Goal: Task Accomplishment & Management: Complete application form

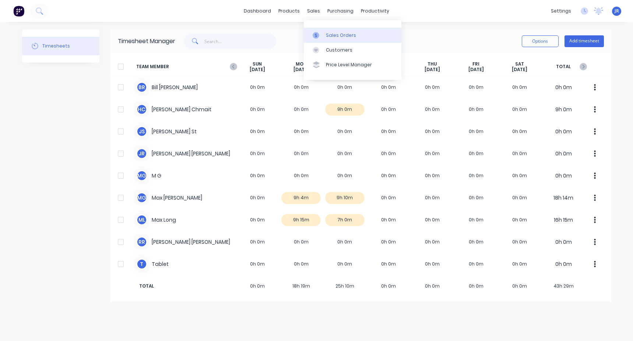
click at [339, 36] on div "Sales Orders" at bounding box center [341, 35] width 30 height 7
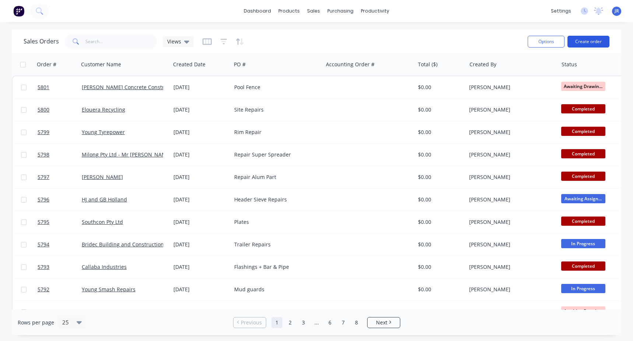
click at [572, 39] on button "Create order" at bounding box center [589, 42] width 42 height 12
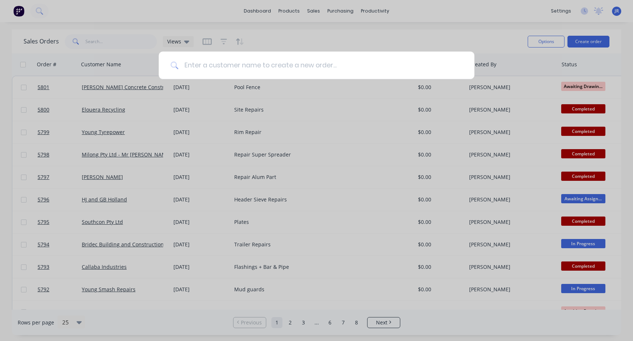
click at [230, 63] on input at bounding box center [320, 66] width 284 height 28
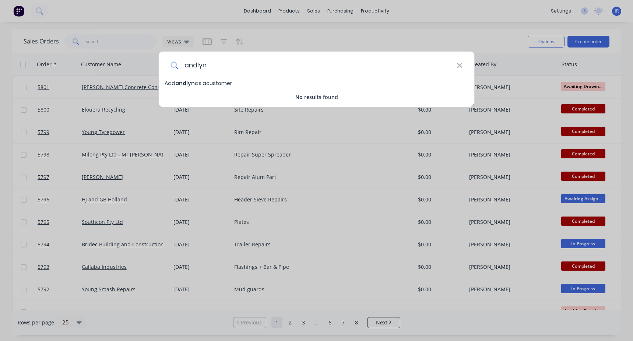
drag, startPoint x: 189, startPoint y: 70, endPoint x: 183, endPoint y: 69, distance: 6.4
click at [183, 69] on input "andlyn" at bounding box center [317, 66] width 279 height 28
type input "[PERSON_NAME]"
click at [212, 84] on span "Add [PERSON_NAME] as a customer" at bounding box center [211, 83] width 92 height 7
select select "AU"
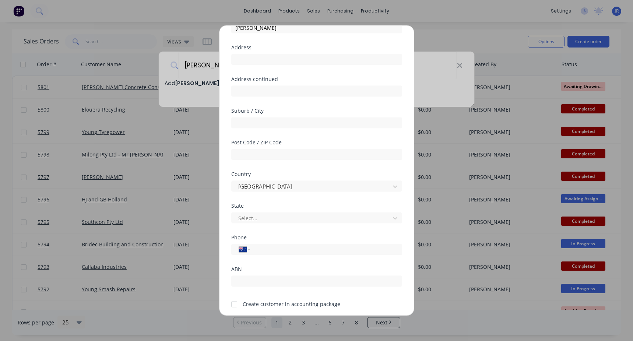
scroll to position [70, 0]
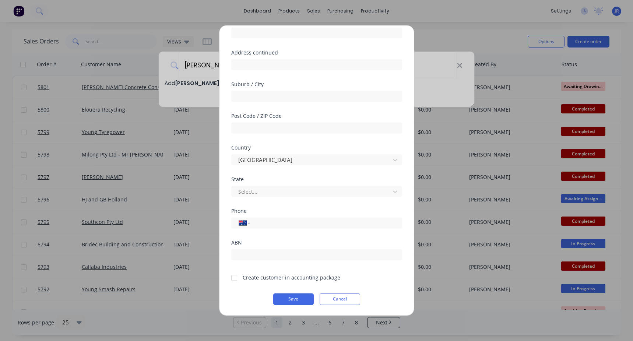
click at [240, 277] on div at bounding box center [234, 277] width 15 height 15
click at [286, 299] on button "Save" at bounding box center [293, 299] width 41 height 12
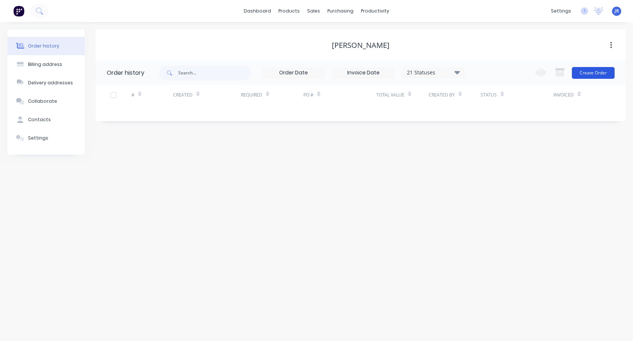
click at [589, 75] on button "Create Order" at bounding box center [593, 73] width 43 height 12
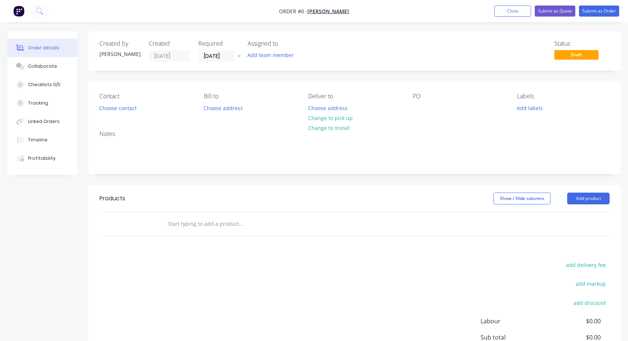
click at [212, 218] on input "text" at bounding box center [240, 224] width 147 height 15
type input "Weld Lugs On mirror Brackets"
click at [221, 249] on button "Add Weld Lugs On mirror Brackets to order" at bounding box center [280, 252] width 221 height 24
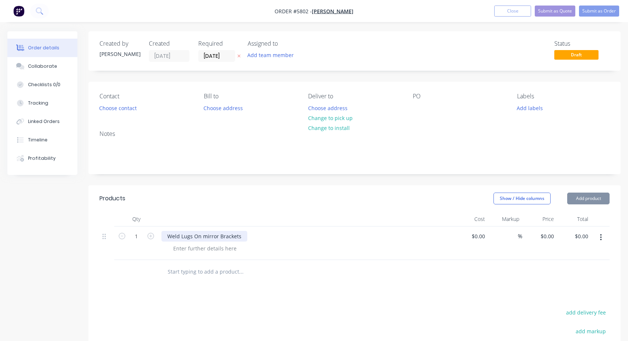
click at [195, 236] on div "Weld Lugs On mirror Brackets" at bounding box center [204, 236] width 86 height 11
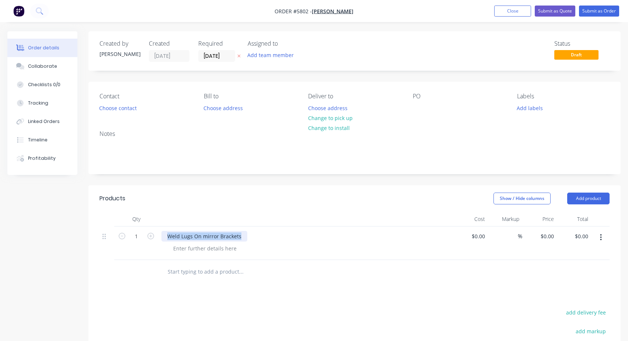
click at [195, 236] on div "Weld Lugs On mirror Brackets" at bounding box center [204, 236] width 86 height 11
click at [420, 107] on div at bounding box center [419, 108] width 12 height 11
paste div
drag, startPoint x: 450, startPoint y: 108, endPoint x: 445, endPoint y: 108, distance: 4.1
click at [445, 108] on div "Weld Lugs On mirror Brackets" at bounding box center [456, 108] width 86 height 11
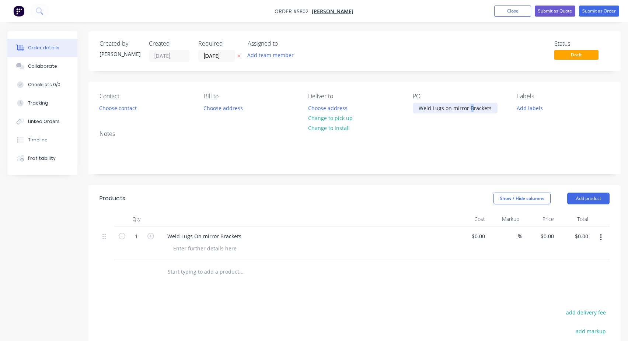
click at [469, 111] on div "Weld Lugs on mirror Brackets" at bounding box center [455, 108] width 85 height 11
click at [434, 109] on div "Weld Lugs on mirror brackets" at bounding box center [455, 108] width 85 height 11
click at [451, 109] on div "Weld lugs on mirror brackets" at bounding box center [455, 108] width 84 height 11
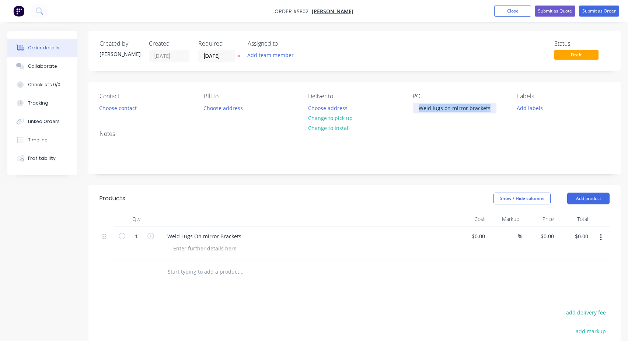
copy div "Weld lugs on mirror brackets"
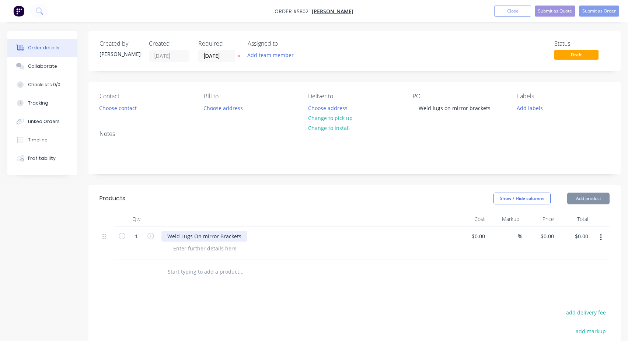
click at [193, 239] on div "Weld Lugs On mirror Brackets" at bounding box center [204, 236] width 86 height 11
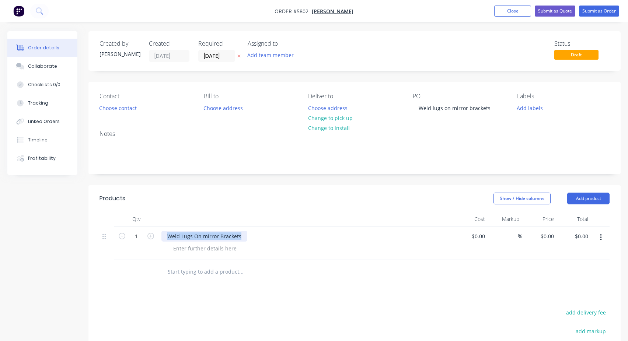
click at [193, 239] on div "Weld Lugs On mirror Brackets" at bounding box center [204, 236] width 86 height 11
paste div
click at [202, 198] on div "Products" at bounding box center [153, 199] width 108 height 12
click at [591, 56] on span "Draft" at bounding box center [576, 54] width 44 height 9
click at [591, 10] on button "Submit as Order" at bounding box center [599, 11] width 40 height 11
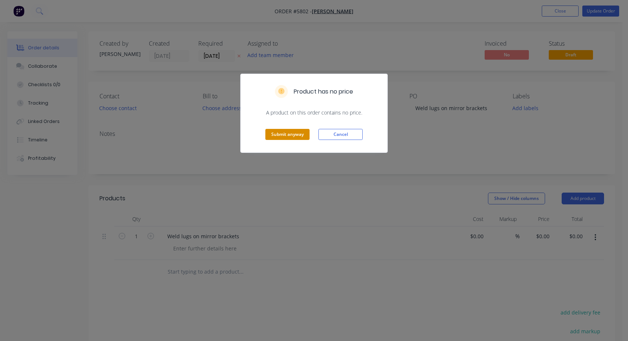
click at [277, 131] on button "Submit anyway" at bounding box center [287, 134] width 44 height 11
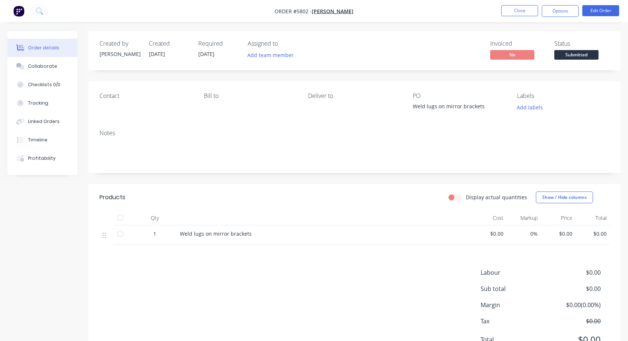
click at [570, 55] on span "Submitted" at bounding box center [576, 54] width 44 height 9
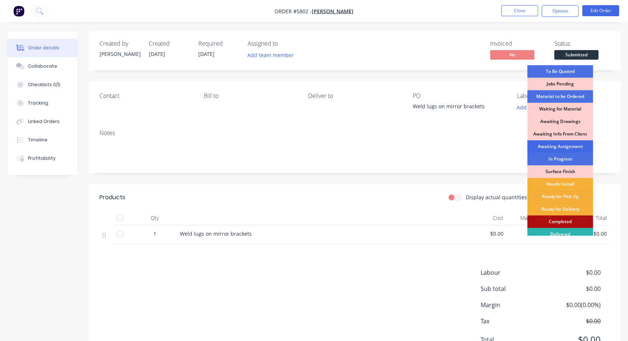
click at [551, 143] on div "Awaiting Assignment" at bounding box center [560, 146] width 66 height 13
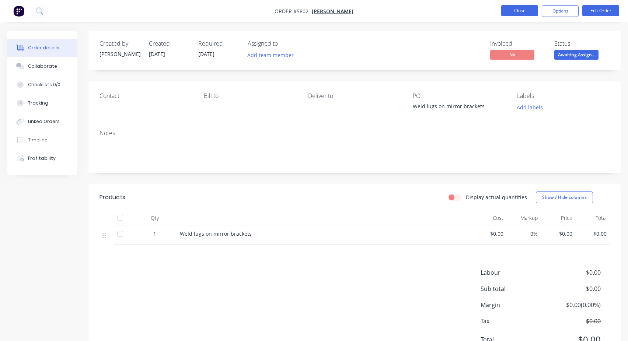
click at [527, 10] on button "Close" at bounding box center [519, 10] width 37 height 11
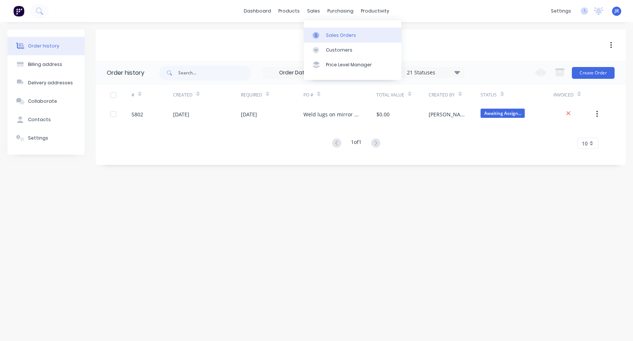
click at [336, 37] on div "Sales Orders" at bounding box center [341, 35] width 30 height 7
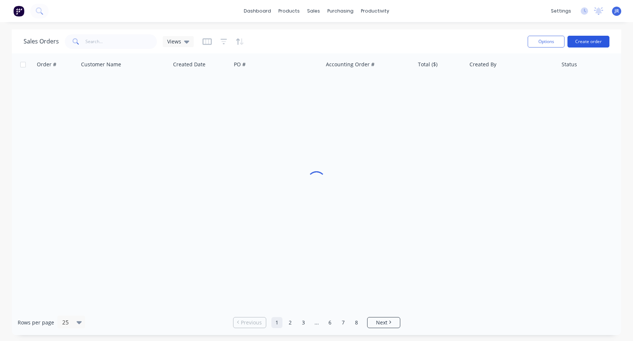
click at [585, 42] on button "Create order" at bounding box center [589, 42] width 42 height 12
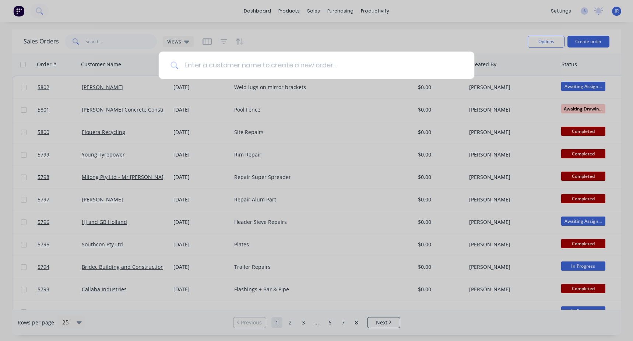
click at [269, 68] on input at bounding box center [320, 66] width 284 height 28
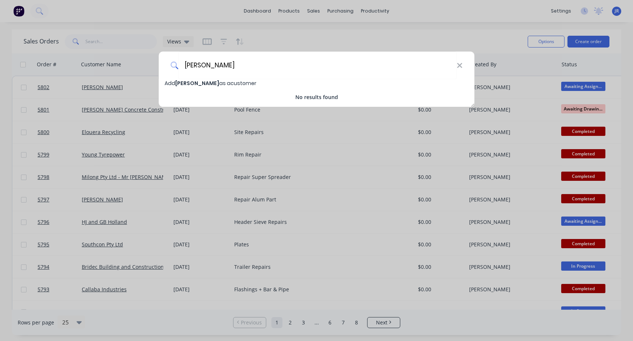
type input "[PERSON_NAME]"
click at [209, 82] on span "Add [PERSON_NAME] as a customer" at bounding box center [211, 83] width 92 height 7
select select "AU"
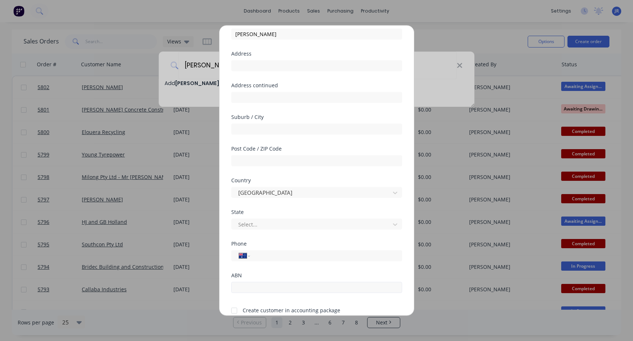
scroll to position [70, 0]
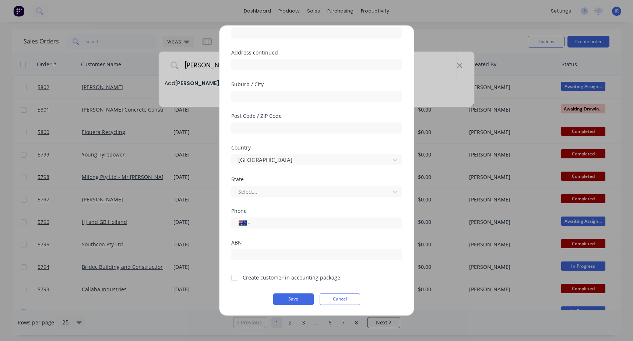
click at [234, 278] on div at bounding box center [234, 277] width 15 height 15
click at [279, 299] on button "Save" at bounding box center [293, 299] width 41 height 12
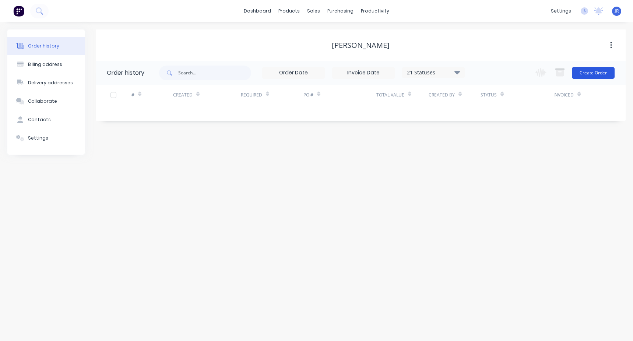
click at [599, 72] on button "Create Order" at bounding box center [593, 73] width 43 height 12
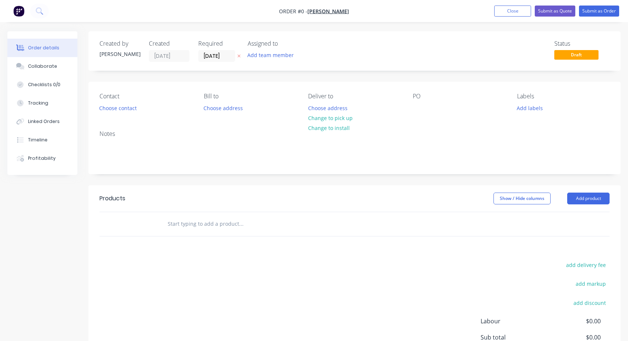
click at [200, 229] on input "text" at bounding box center [240, 224] width 147 height 15
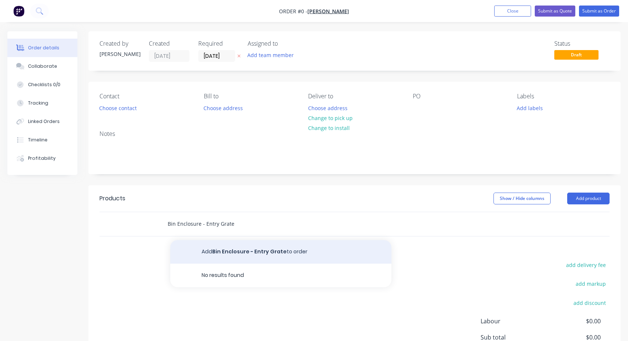
type input "Bin Enclosure - Entry Grate"
click at [249, 246] on button "Add Bin Enclosure - Entry Grate to order" at bounding box center [280, 252] width 221 height 24
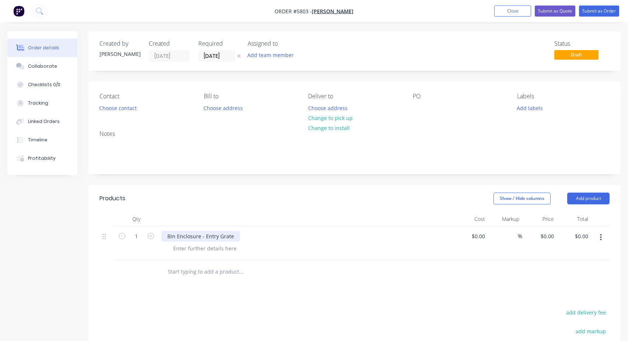
click at [203, 233] on div "Bin Enclosure - Entry Grate" at bounding box center [200, 236] width 78 height 11
copy div "Bin Enclosure - Entry Grate"
click at [423, 113] on div at bounding box center [419, 108] width 12 height 11
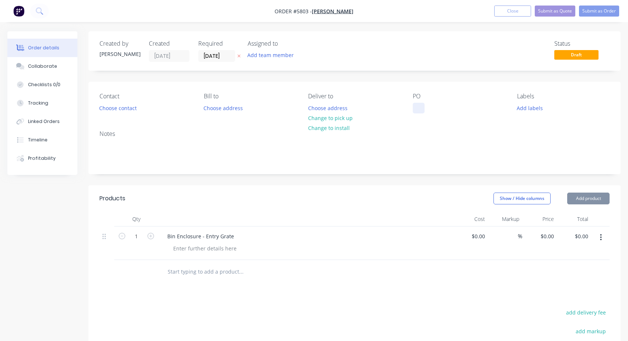
paste div
click at [570, 59] on span "Draft" at bounding box center [576, 54] width 44 height 9
click at [572, 58] on span "Draft" at bounding box center [576, 54] width 44 height 9
click at [594, 14] on button "Submit as Order" at bounding box center [599, 11] width 40 height 11
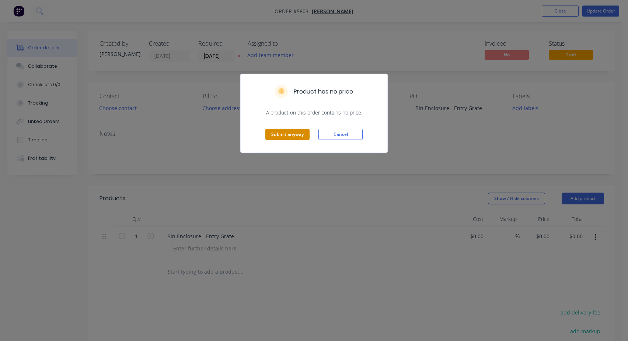
click at [285, 137] on button "Submit anyway" at bounding box center [287, 134] width 44 height 11
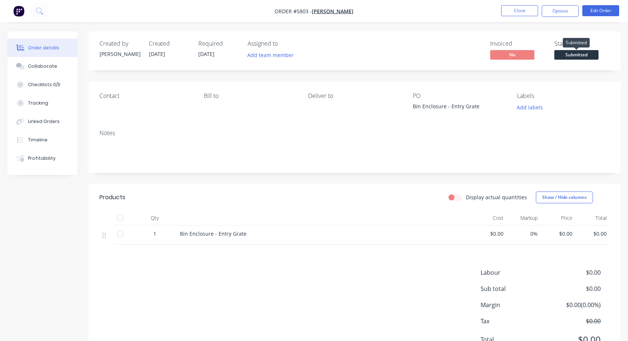
click at [587, 53] on span "Submitted" at bounding box center [576, 54] width 44 height 9
click at [520, 13] on button "Close" at bounding box center [519, 10] width 37 height 11
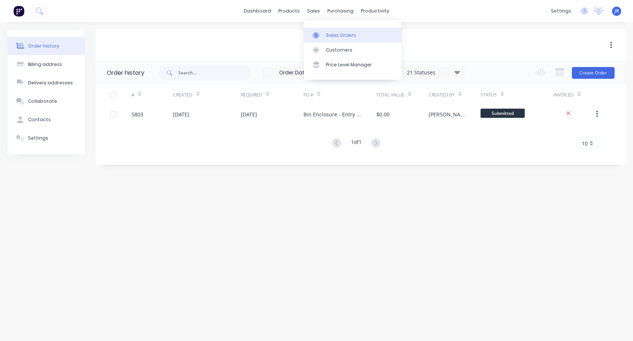
click at [337, 32] on div "Sales Orders" at bounding box center [341, 35] width 30 height 7
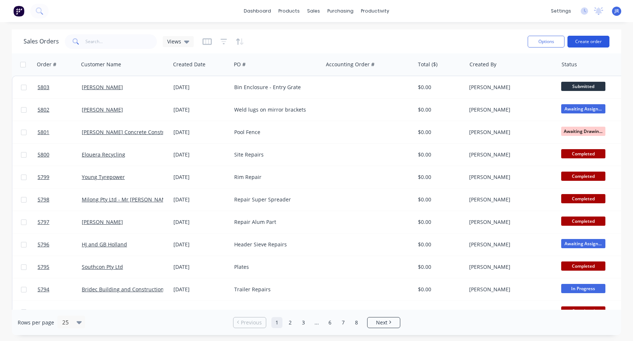
click at [587, 42] on button "Create order" at bounding box center [589, 42] width 42 height 12
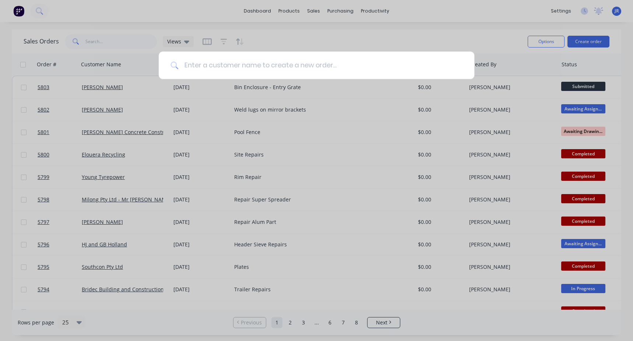
click at [307, 70] on input at bounding box center [320, 66] width 284 height 28
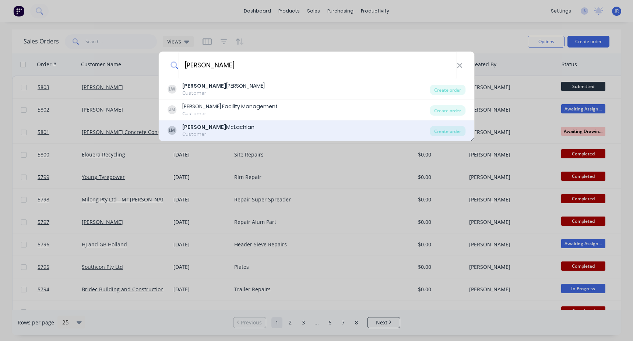
type input "[PERSON_NAME]"
click at [241, 134] on div "[PERSON_NAME] Customer" at bounding box center [299, 130] width 263 height 14
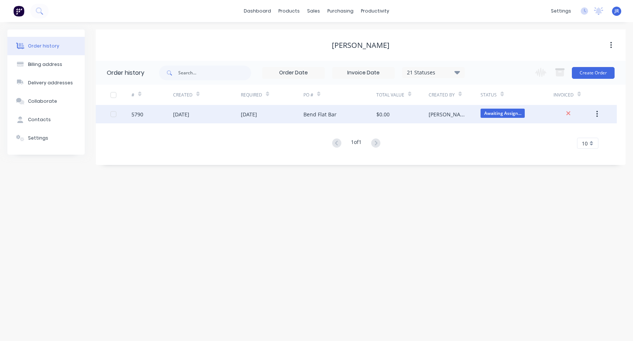
click at [336, 114] on div "Bend Flat Bar" at bounding box center [340, 114] width 73 height 18
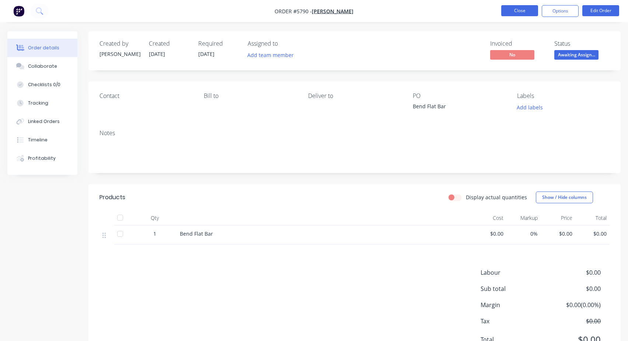
click at [508, 10] on button "Close" at bounding box center [519, 10] width 37 height 11
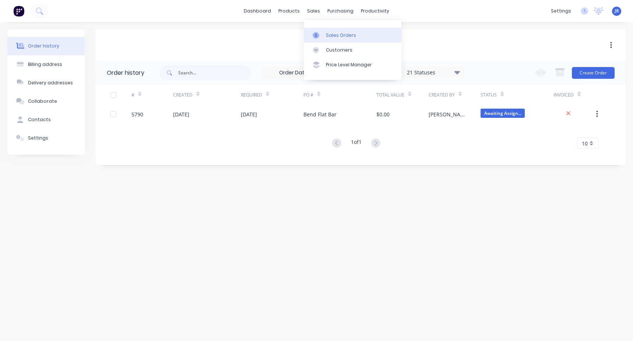
click at [328, 34] on div "Sales Orders" at bounding box center [341, 35] width 30 height 7
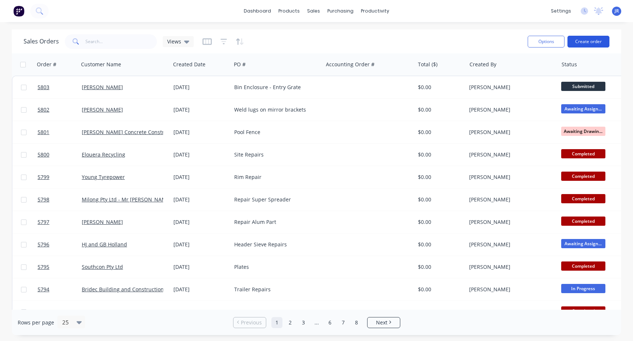
click at [577, 38] on button "Create order" at bounding box center [589, 42] width 42 height 12
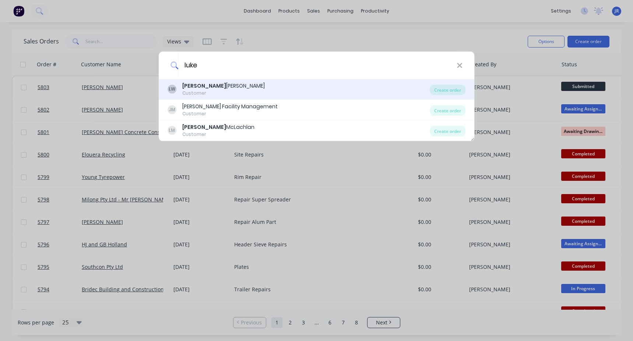
type input "luke"
click at [231, 92] on div "LW [PERSON_NAME] Customer" at bounding box center [299, 89] width 263 height 14
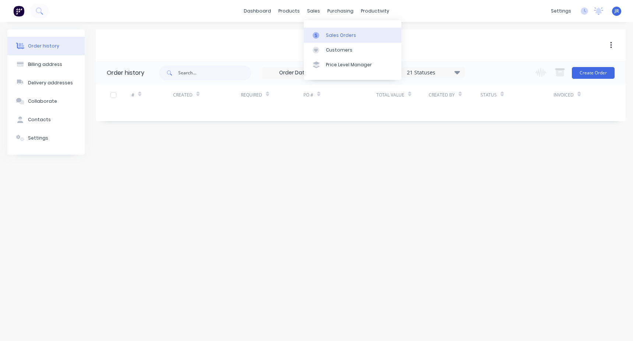
click at [334, 33] on div "Sales Orders" at bounding box center [341, 35] width 30 height 7
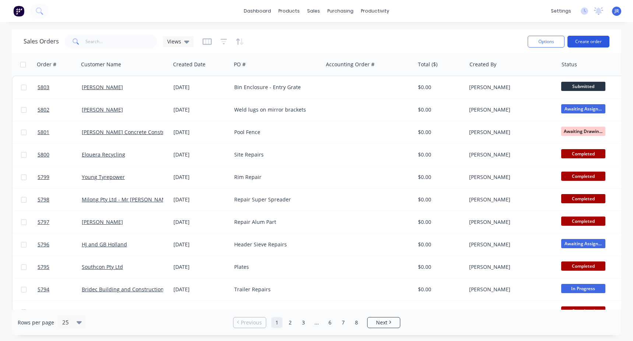
click at [585, 42] on button "Create order" at bounding box center [589, 42] width 42 height 12
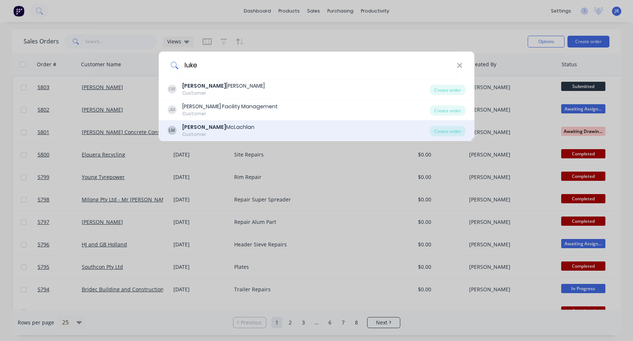
type input "luke"
click at [220, 127] on div "[PERSON_NAME]" at bounding box center [218, 127] width 72 height 8
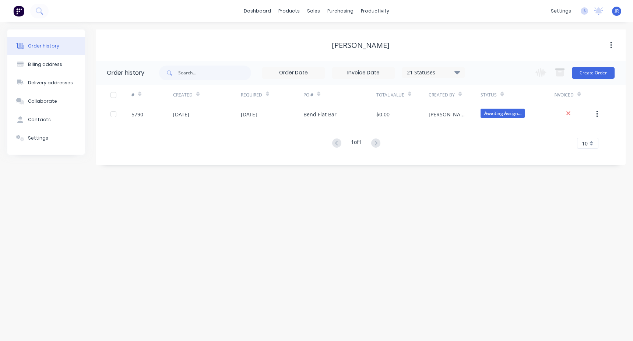
click at [605, 66] on div "Change order status Submitted To Be Quoted Jobs Pending Material to be Ordered …" at bounding box center [573, 73] width 84 height 24
click at [595, 79] on div "Change order status Submitted To Be Quoted Jobs Pending Material to be Ordered …" at bounding box center [573, 73] width 84 height 24
drag, startPoint x: 595, startPoint y: 79, endPoint x: 594, endPoint y: 75, distance: 4.5
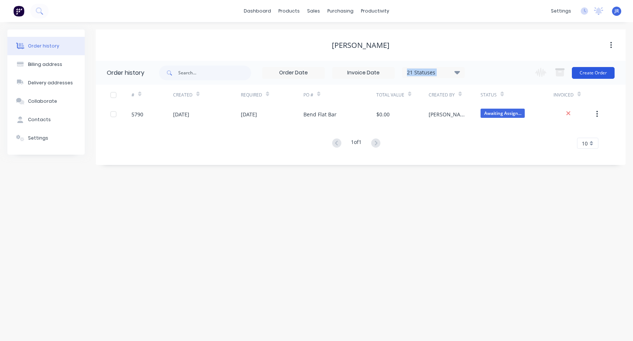
click at [594, 75] on button "Create Order" at bounding box center [593, 73] width 43 height 12
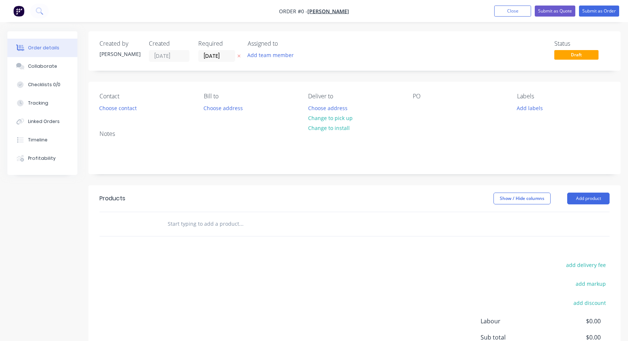
click at [200, 214] on div at bounding box center [290, 224] width 265 height 24
click at [183, 219] on input "text" at bounding box center [240, 224] width 147 height 15
click at [207, 224] on input "Fold flatbar chanel" at bounding box center [240, 224] width 147 height 15
click at [229, 226] on input "Fold flatbar channel" at bounding box center [240, 224] width 147 height 15
type input "Fold flatbar channel"
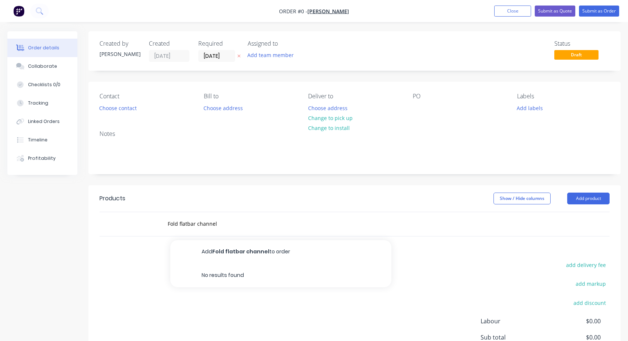
click at [148, 249] on div "Products Show / Hide columns Add product Fold flatbar channel Add Fold flatbar …" at bounding box center [354, 299] width 532 height 228
click at [192, 219] on input "Fold flatbar channel" at bounding box center [240, 224] width 147 height 15
click at [209, 227] on input "Fold flatbar channel" at bounding box center [240, 224] width 147 height 15
click at [215, 224] on input "Fold flatbar channel" at bounding box center [240, 224] width 147 height 15
click at [210, 224] on input "Fold flatbar channel" at bounding box center [240, 224] width 147 height 15
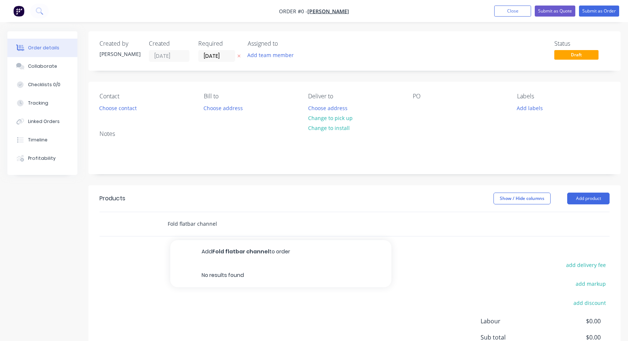
click at [210, 224] on input "Fold flatbar channel" at bounding box center [240, 224] width 147 height 15
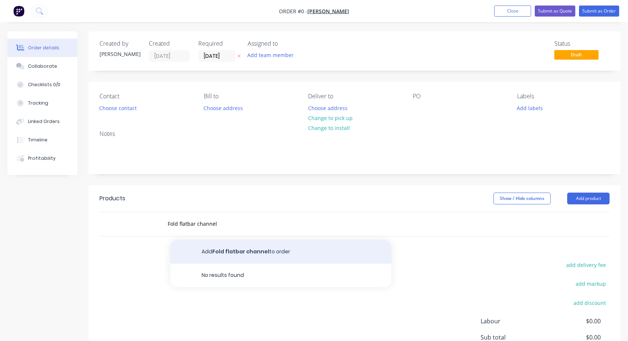
click at [221, 256] on button "Add Fold flatbar channel to order" at bounding box center [280, 252] width 221 height 24
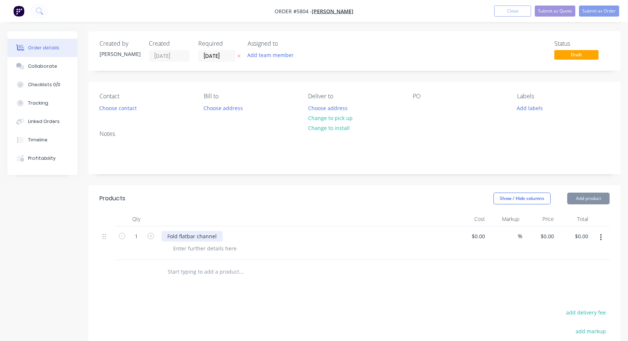
click at [200, 232] on div "Fold flatbar channel" at bounding box center [191, 236] width 61 height 11
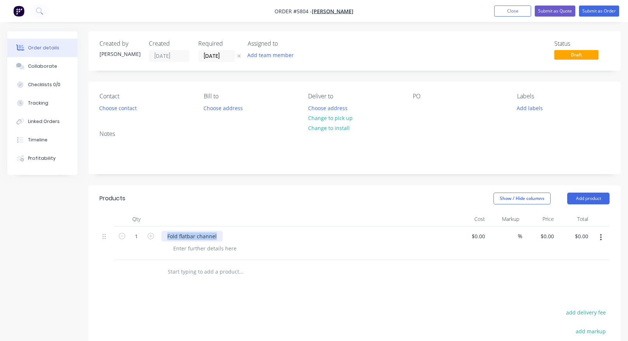
click at [200, 232] on div "Fold flatbar channel" at bounding box center [191, 236] width 61 height 11
copy div "Fold flatbar channel"
click at [412, 108] on div "Contact Choose contact [PERSON_NAME] to Choose address Deliver to Choose addres…" at bounding box center [354, 103] width 532 height 43
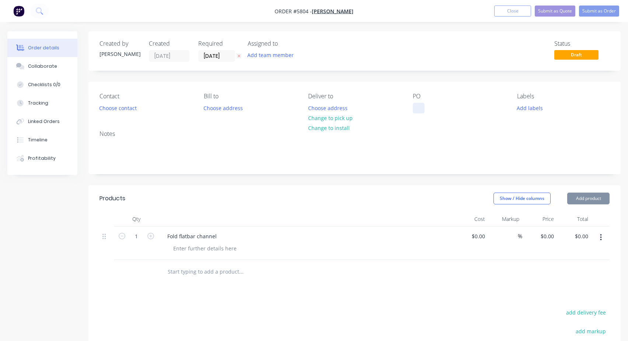
click at [416, 109] on div at bounding box center [419, 108] width 12 height 11
paste div
click at [607, 11] on button "Submit as Order" at bounding box center [599, 11] width 40 height 11
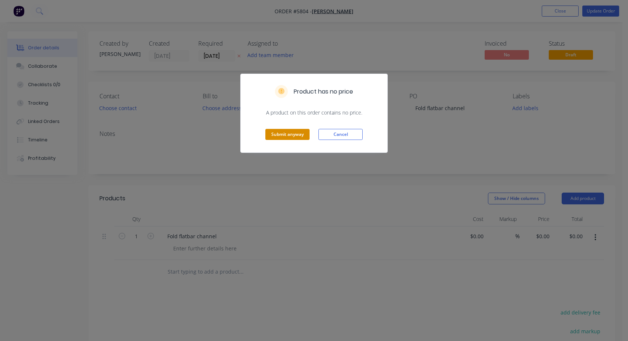
click at [293, 134] on button "Submit anyway" at bounding box center [287, 134] width 44 height 11
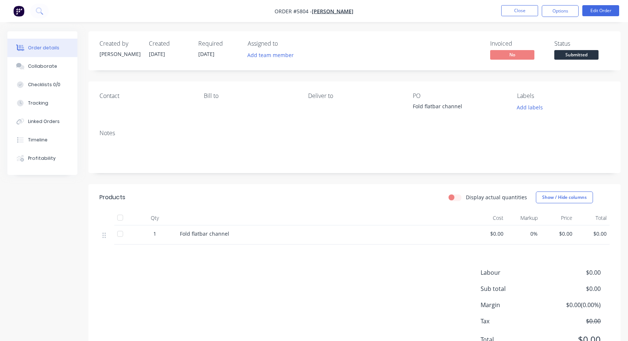
click at [569, 57] on span "Submitted" at bounding box center [576, 54] width 44 height 9
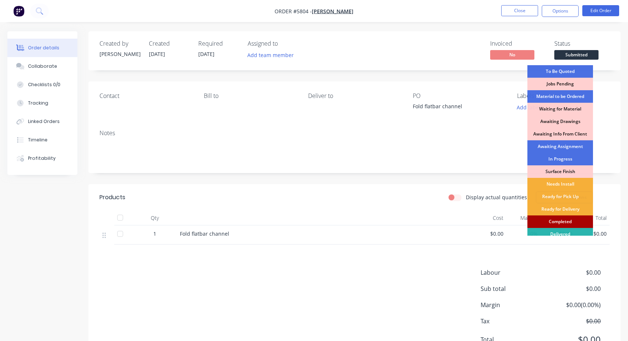
click at [556, 220] on div "Completed" at bounding box center [560, 222] width 66 height 13
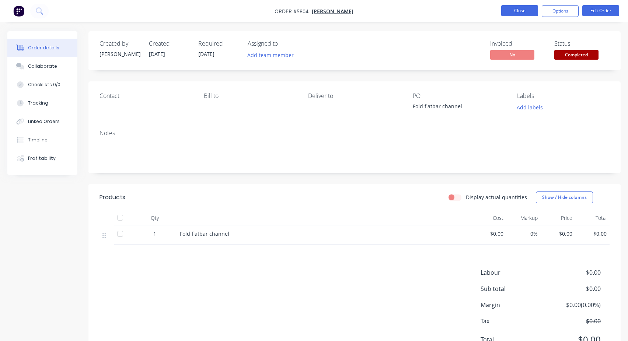
click at [525, 13] on button "Close" at bounding box center [519, 10] width 37 height 11
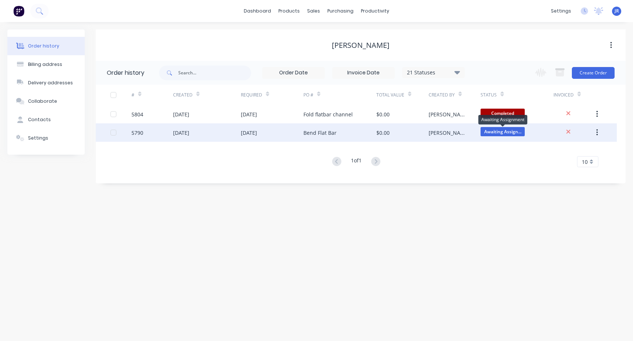
click at [505, 132] on span "Awaiting Assign..." at bounding box center [503, 131] width 44 height 9
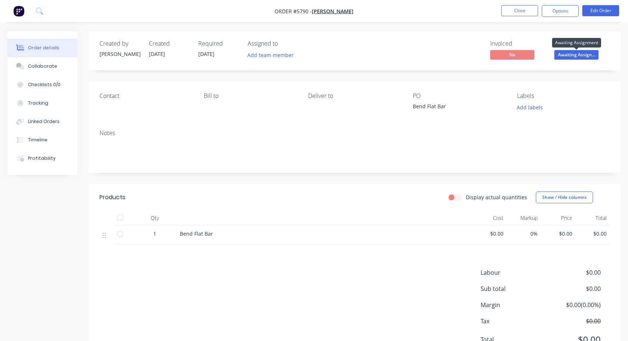
click at [572, 57] on span "Awaiting Assign..." at bounding box center [576, 54] width 44 height 9
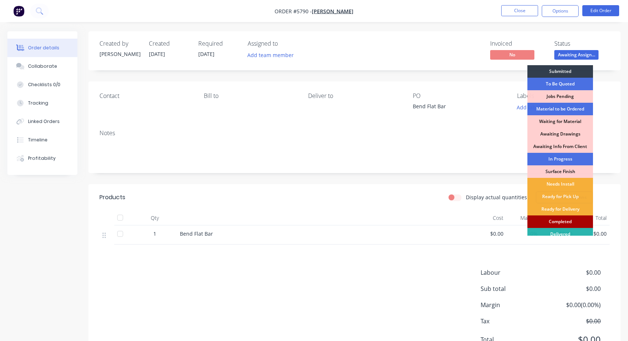
click at [561, 223] on div "Completed" at bounding box center [560, 222] width 66 height 13
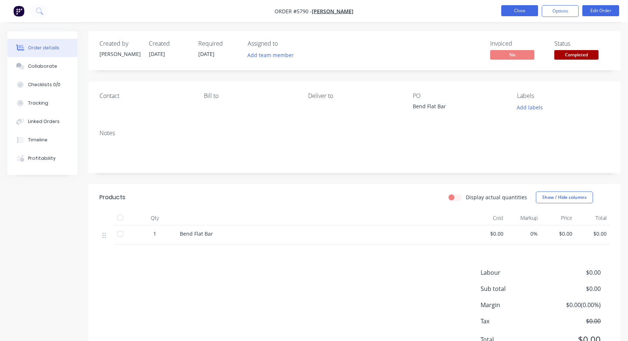
click at [530, 12] on button "Close" at bounding box center [519, 10] width 37 height 11
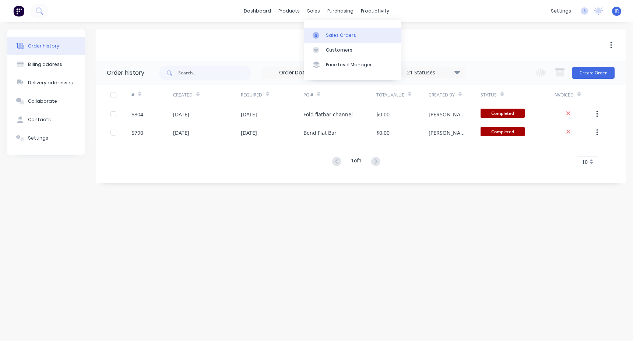
click at [336, 32] on div "Sales Orders" at bounding box center [341, 35] width 30 height 7
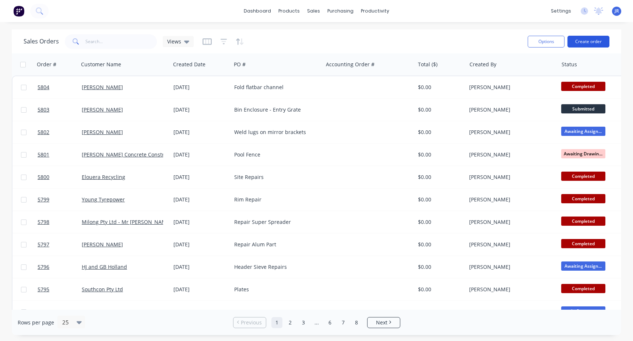
click at [583, 39] on button "Create order" at bounding box center [589, 42] width 42 height 12
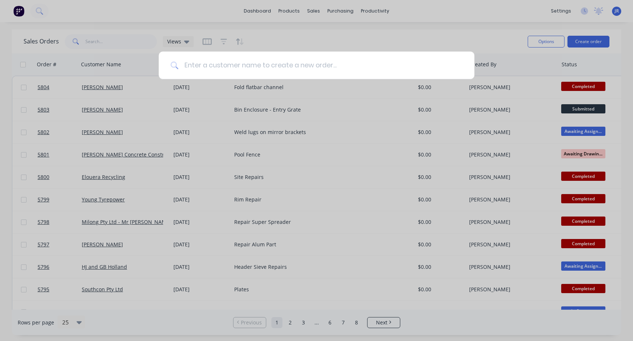
click at [280, 64] on input at bounding box center [320, 66] width 284 height 28
click at [251, 62] on input at bounding box center [320, 66] width 284 height 28
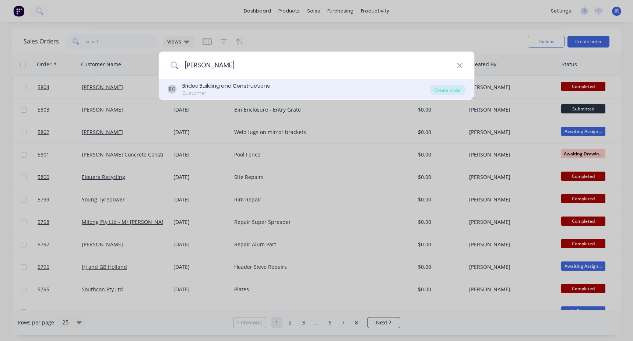
type input "[PERSON_NAME]"
click at [233, 86] on div "Bridec Building and Constructions" at bounding box center [226, 86] width 88 height 8
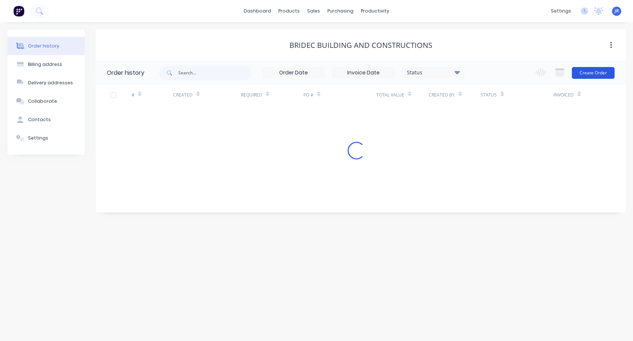
click at [585, 72] on button "Create Order" at bounding box center [593, 73] width 43 height 12
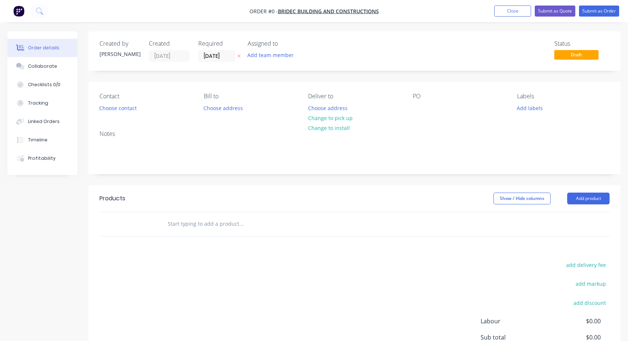
click at [202, 219] on input "text" at bounding box center [240, 224] width 147 height 15
type input "Fold Sheet"
click at [217, 258] on button "Add Fold Sheet to order" at bounding box center [280, 252] width 221 height 24
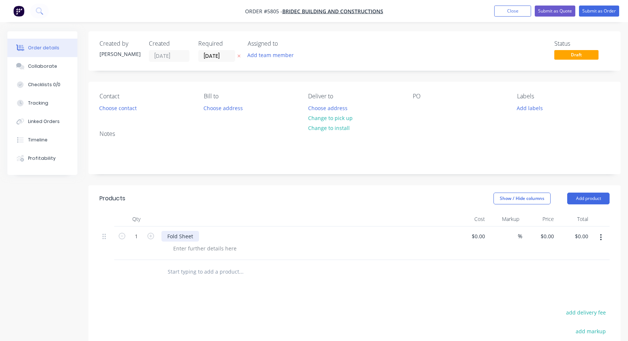
click at [185, 235] on div "Fold Sheet" at bounding box center [180, 236] width 38 height 11
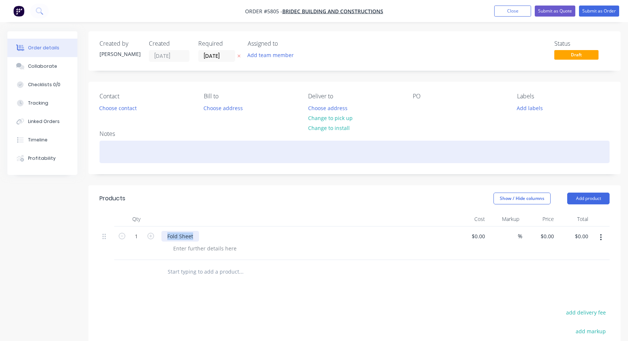
copy div "Fold Sheet"
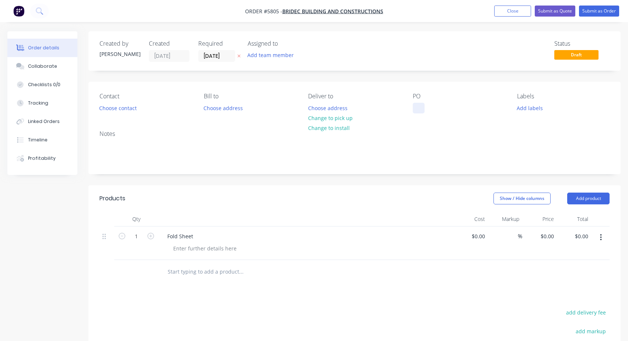
click at [418, 105] on div at bounding box center [419, 108] width 12 height 11
paste div
click at [595, 11] on button "Submit as Order" at bounding box center [599, 11] width 40 height 11
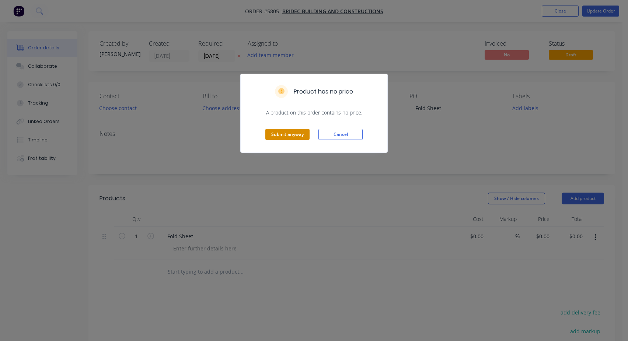
click at [289, 136] on button "Submit anyway" at bounding box center [287, 134] width 44 height 11
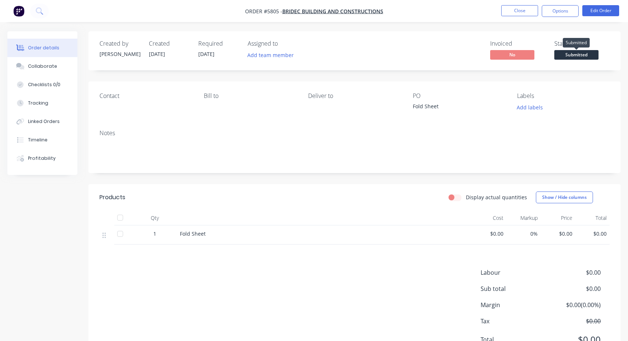
click at [593, 51] on span "Submitted" at bounding box center [576, 54] width 44 height 9
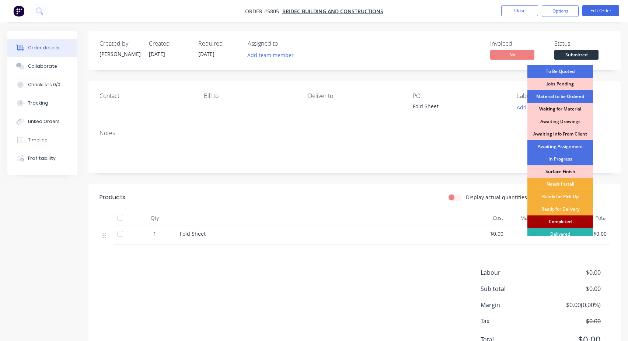
click at [570, 220] on div "Completed" at bounding box center [560, 222] width 66 height 13
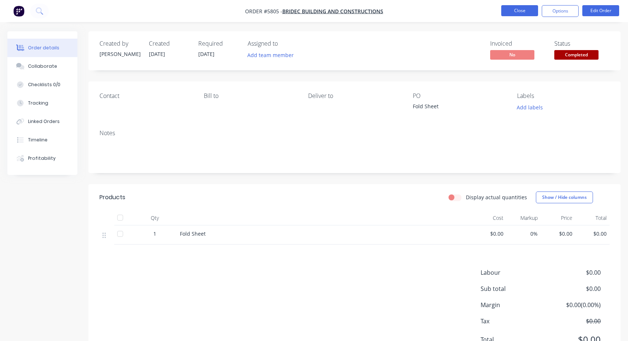
click at [528, 8] on button "Close" at bounding box center [519, 10] width 37 height 11
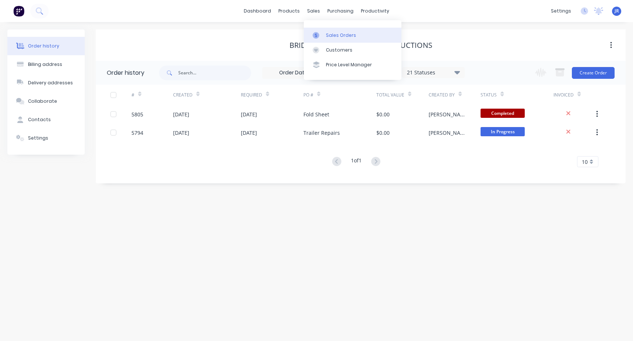
click at [339, 34] on div "Sales Orders" at bounding box center [341, 35] width 30 height 7
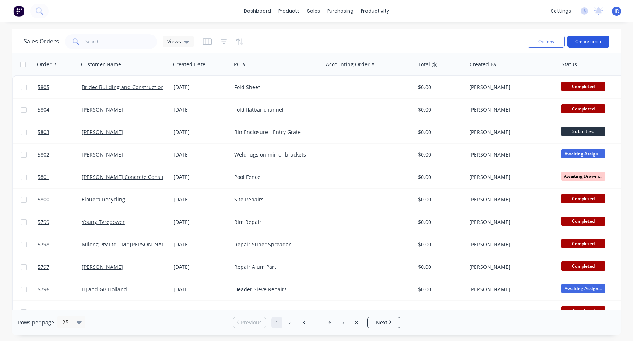
click at [600, 46] on button "Create order" at bounding box center [589, 42] width 42 height 12
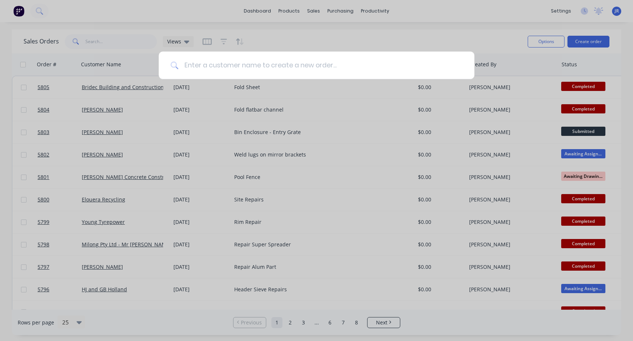
click at [289, 72] on input at bounding box center [320, 66] width 284 height 28
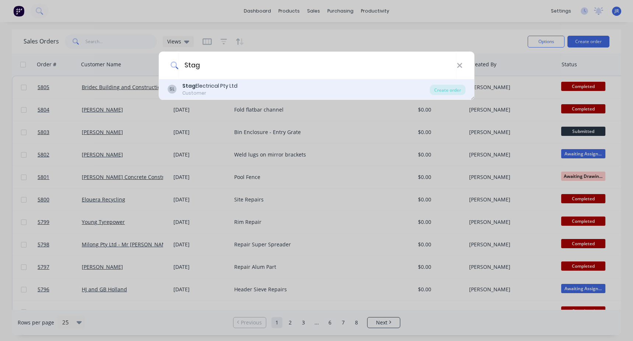
type input "Stag"
click at [251, 85] on div "SL Stag Electrical Pty Ltd Customer" at bounding box center [299, 89] width 263 height 14
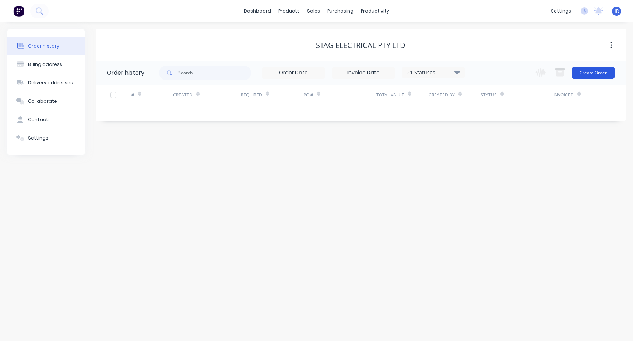
click at [588, 75] on button "Create Order" at bounding box center [593, 73] width 43 height 12
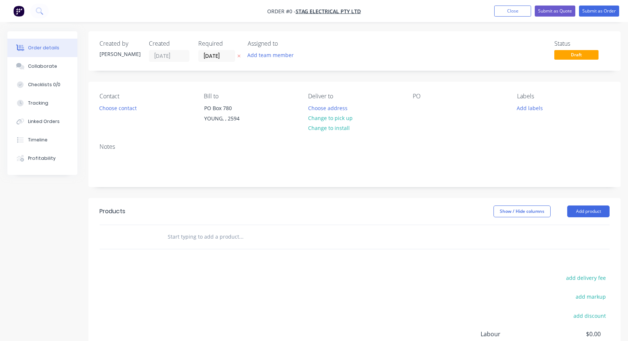
click at [183, 239] on input "text" at bounding box center [240, 237] width 147 height 15
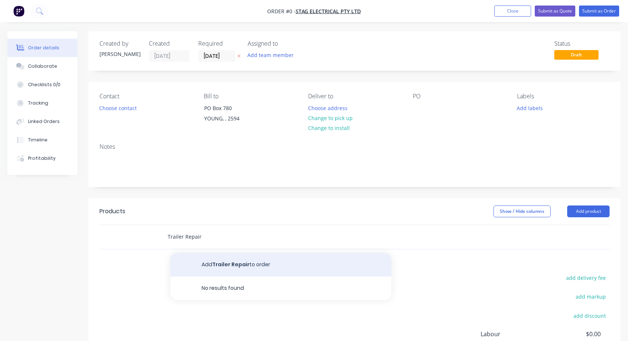
type input "Trailer Repair"
click at [235, 265] on button "Add Trailer Repair to order" at bounding box center [280, 265] width 221 height 24
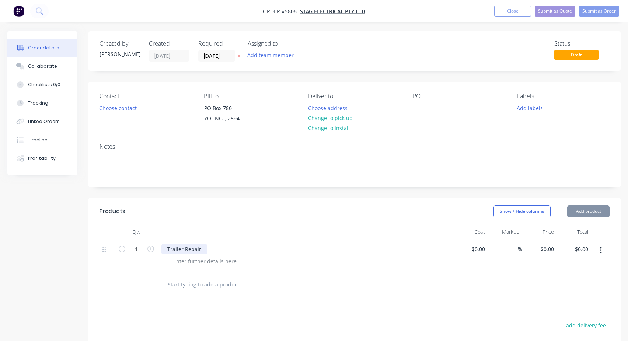
click at [186, 249] on div "Trailer Repair" at bounding box center [184, 249] width 46 height 11
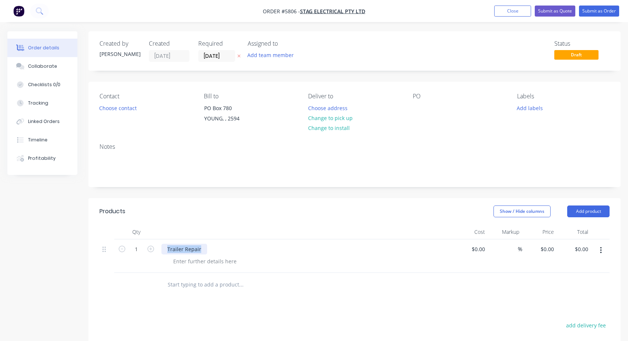
click at [186, 249] on div "Trailer Repair" at bounding box center [184, 249] width 46 height 11
click at [417, 109] on div at bounding box center [419, 108] width 12 height 11
paste div
click at [593, 7] on button "Submit as Order" at bounding box center [599, 11] width 40 height 11
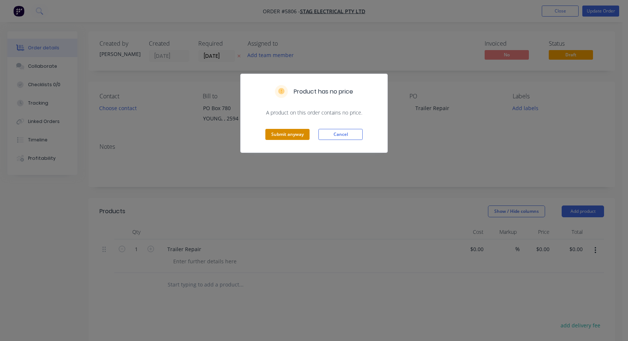
click at [279, 139] on button "Submit anyway" at bounding box center [287, 134] width 44 height 11
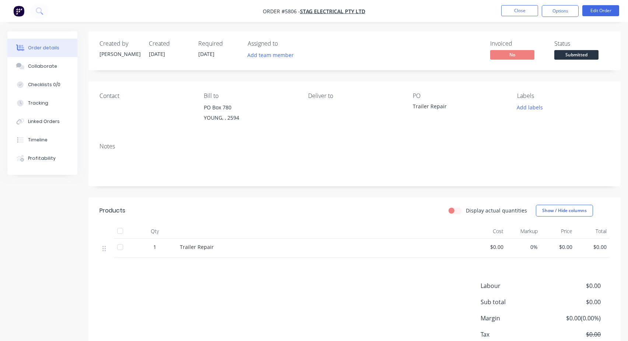
click at [585, 55] on span "Submitted" at bounding box center [576, 54] width 44 height 9
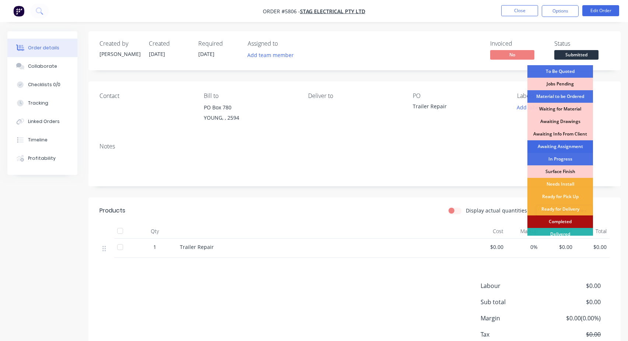
click at [564, 148] on div "Awaiting Assignment" at bounding box center [560, 146] width 66 height 13
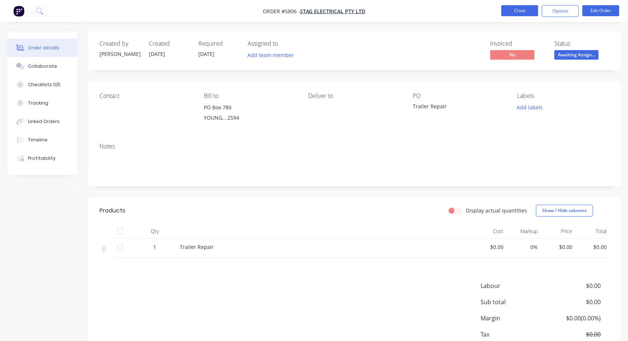
click at [522, 11] on button "Close" at bounding box center [519, 10] width 37 height 11
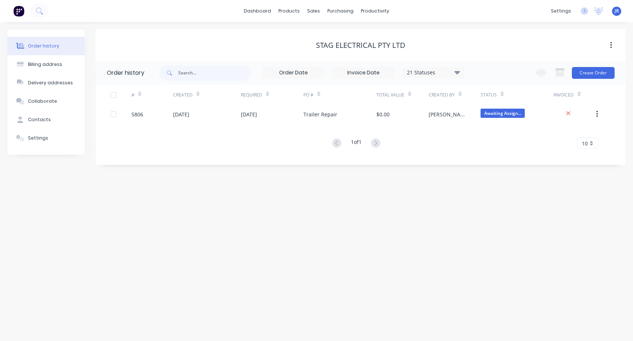
click at [115, 180] on div "Order history Billing address Delivery addresses Collaborate Contacts Settings …" at bounding box center [316, 181] width 633 height 319
